Goal: Check status

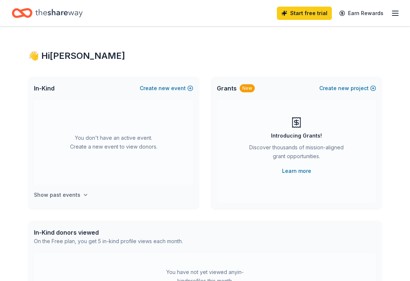
click at [44, 194] on h4 "Show past events" at bounding box center [57, 195] width 46 height 9
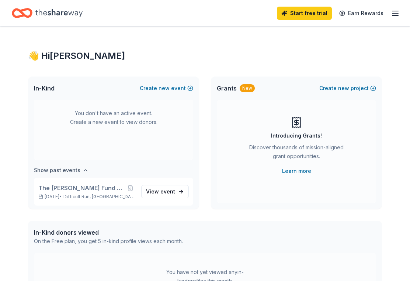
scroll to position [27, 0]
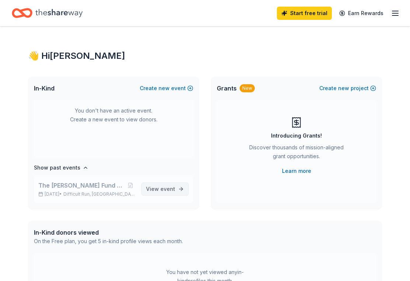
click at [154, 193] on span "View event" at bounding box center [160, 189] width 29 height 9
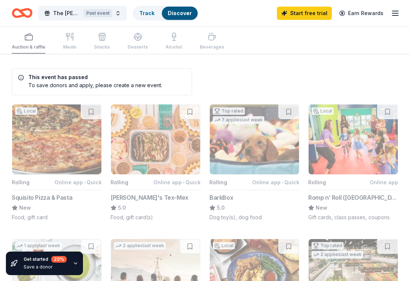
click at [50, 83] on div "To save donors and apply, please create a new event." at bounding box center [90, 85] width 144 height 8
click at [18, 76] on icon at bounding box center [21, 78] width 6 height 6
click at [24, 40] on div "Auction & raffle Meals Snacks Desserts Alcohol Beverages" at bounding box center [118, 41] width 212 height 24
click at [146, 14] on link "Track" at bounding box center [146, 13] width 15 height 6
click at [148, 13] on link "Track" at bounding box center [146, 13] width 15 height 6
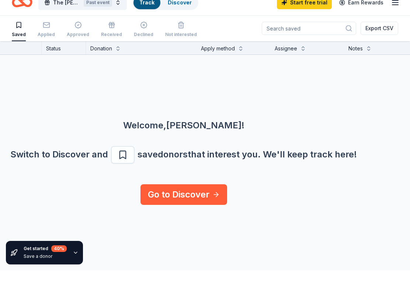
scroll to position [0, 0]
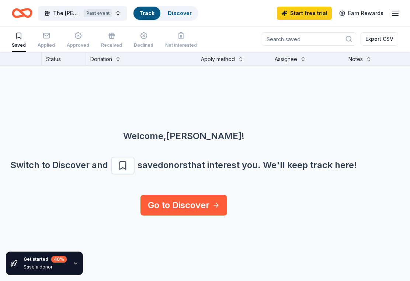
click at [104, 62] on div "Donation" at bounding box center [101, 59] width 22 height 9
click at [53, 62] on div "Status" at bounding box center [64, 58] width 44 height 13
click at [44, 39] on div "Applied" at bounding box center [46, 40] width 17 height 16
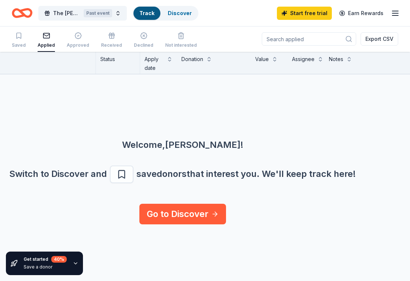
scroll to position [0, 45]
click at [114, 68] on div "Status" at bounding box center [118, 63] width 44 height 22
click at [150, 64] on div "Apply date" at bounding box center [153, 64] width 19 height 18
click at [17, 42] on div "Saved" at bounding box center [19, 40] width 14 height 16
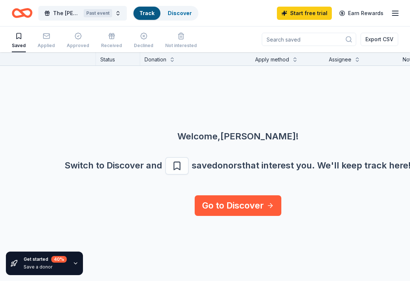
click at [22, 11] on icon "Home" at bounding box center [25, 12] width 11 height 7
